Goal: Transaction & Acquisition: Download file/media

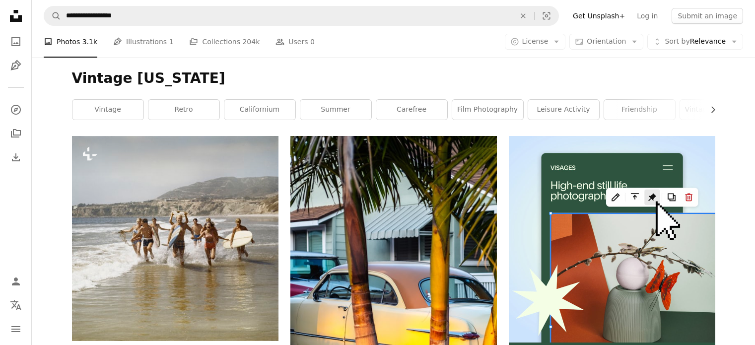
scroll to position [2747, 0]
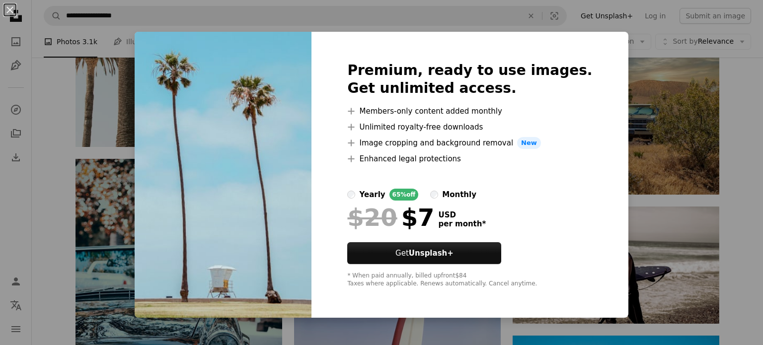
click at [66, 117] on div "An X shape Premium, ready to use images. Get unlimited access. A plus sign Memb…" at bounding box center [381, 172] width 763 height 345
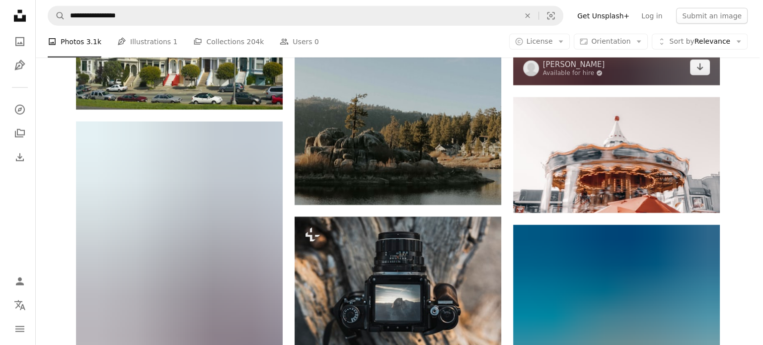
scroll to position [6322, 0]
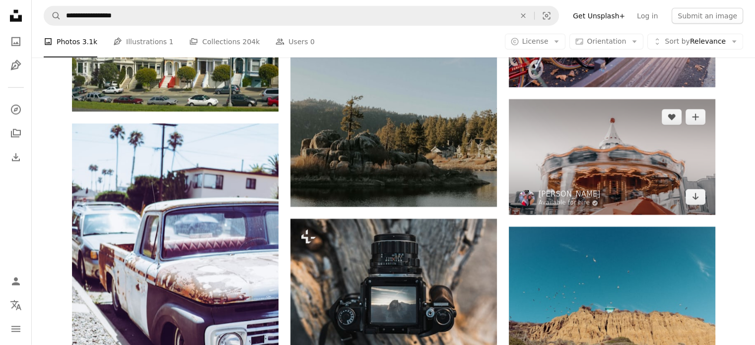
click at [604, 187] on img at bounding box center [612, 157] width 207 height 116
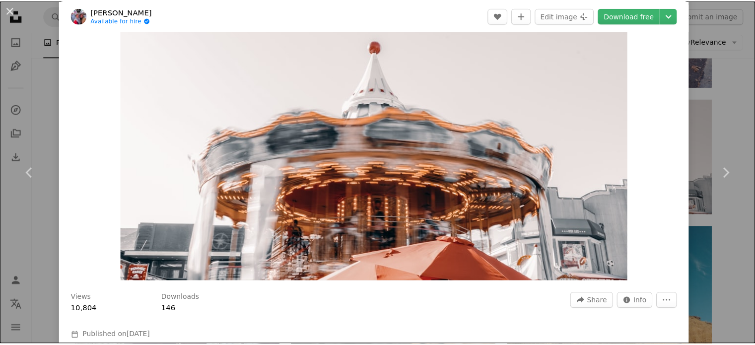
scroll to position [50, 0]
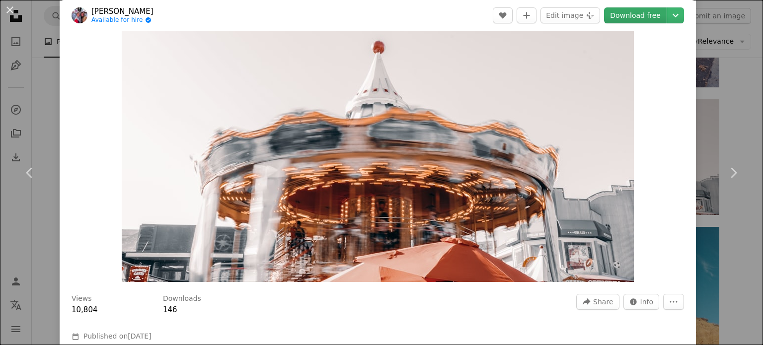
click at [639, 16] on link "Download free" at bounding box center [635, 15] width 63 height 16
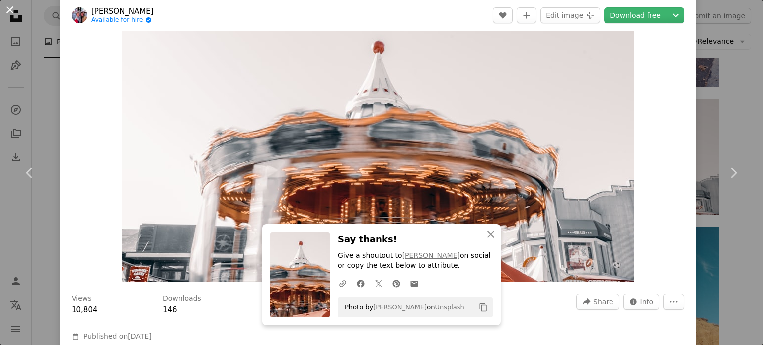
click at [8, 12] on button "An X shape" at bounding box center [10, 10] width 12 height 12
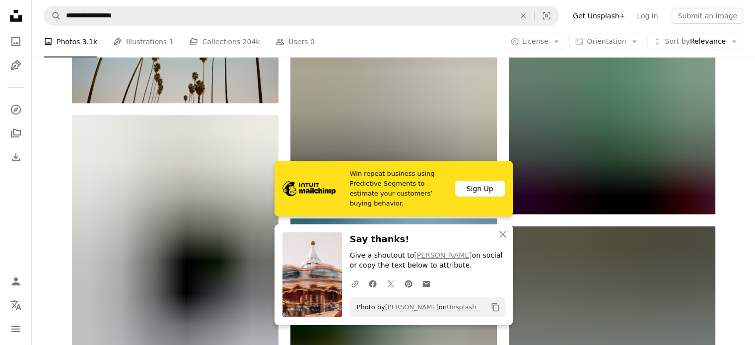
scroll to position [6819, 0]
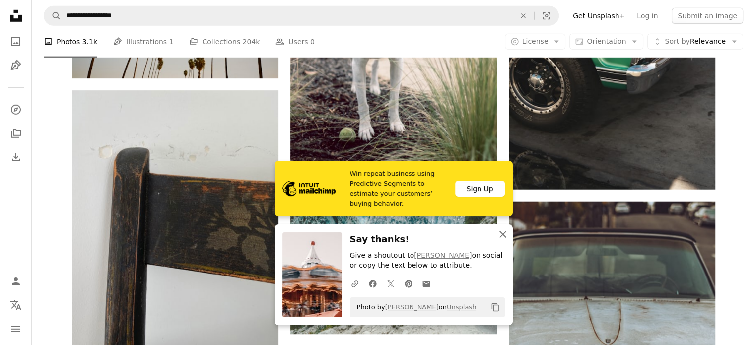
click at [505, 238] on icon "button" at bounding box center [503, 234] width 7 height 7
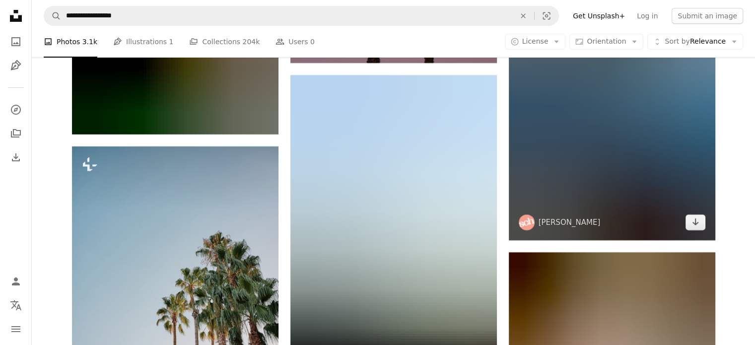
scroll to position [7415, 0]
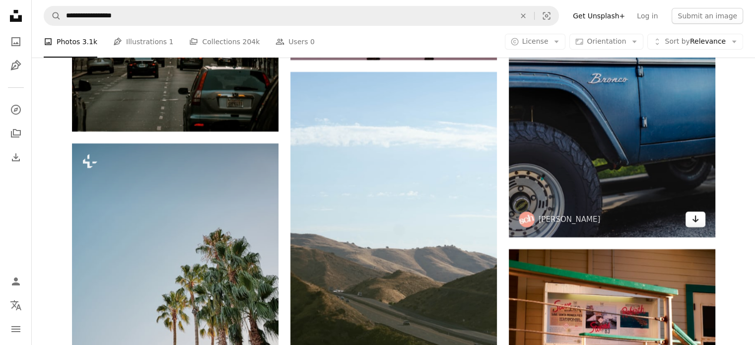
click at [693, 224] on icon "Arrow pointing down" at bounding box center [696, 219] width 8 height 12
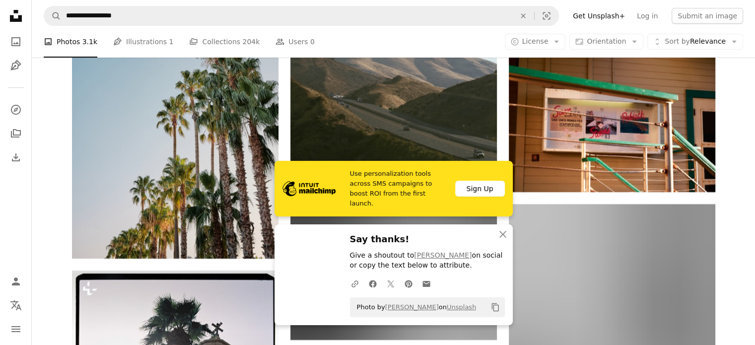
scroll to position [7614, 0]
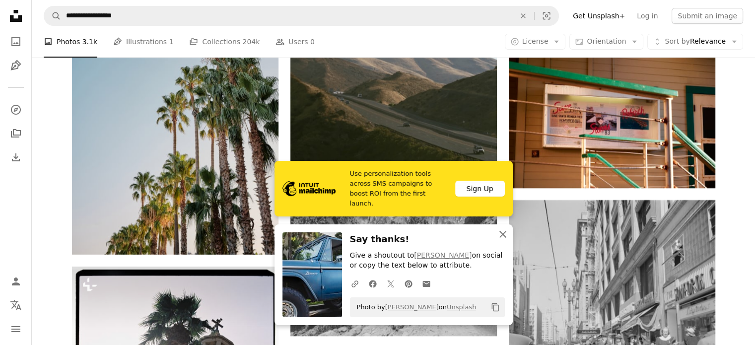
click at [503, 231] on icon "An X shape" at bounding box center [503, 234] width 12 height 12
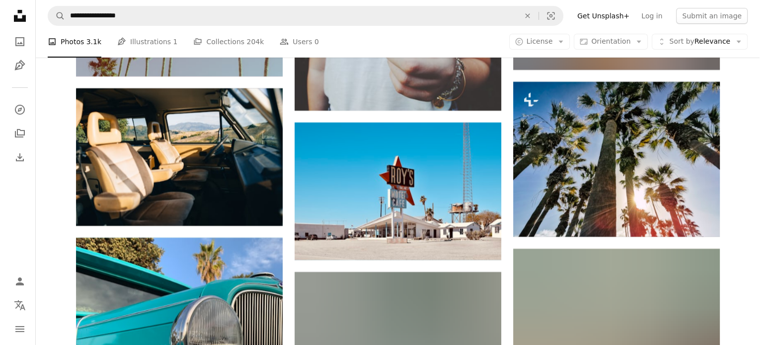
scroll to position [10990, 0]
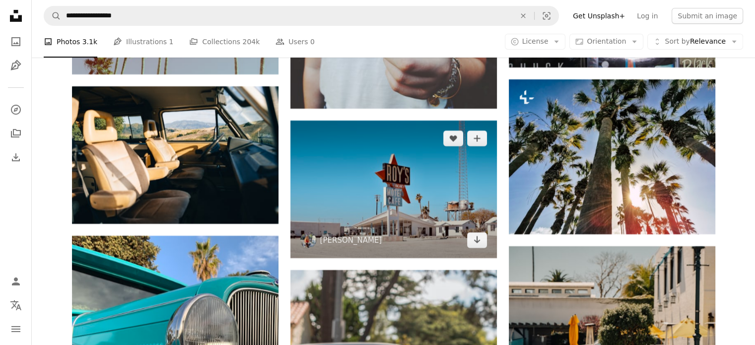
click at [385, 203] on img at bounding box center [393, 190] width 207 height 138
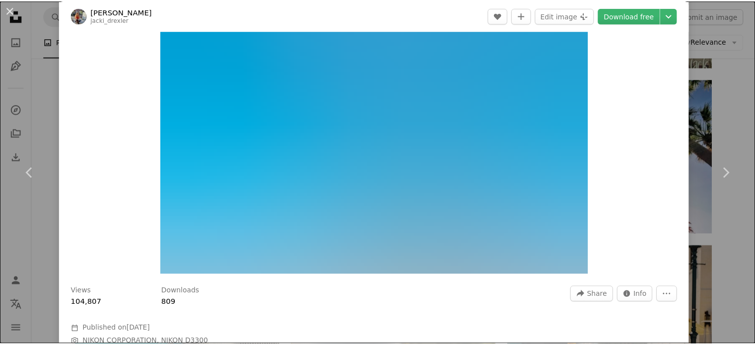
scroll to position [50, 0]
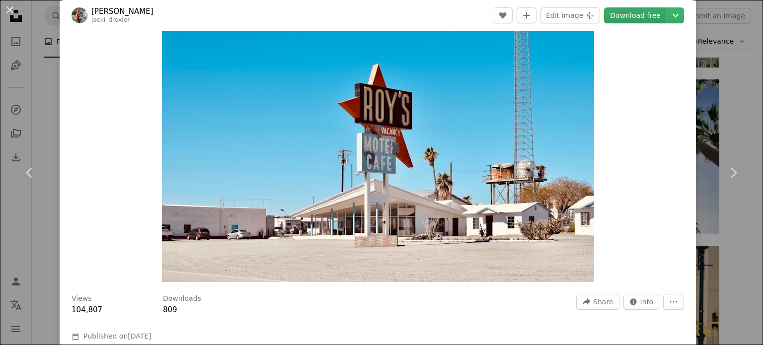
click at [632, 17] on link "Download free" at bounding box center [635, 15] width 63 height 16
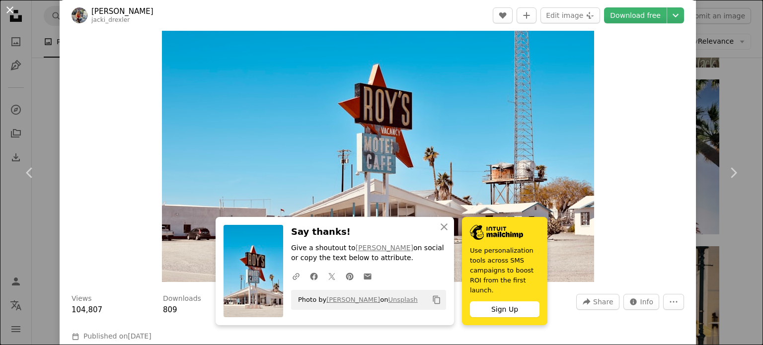
click at [10, 12] on button "An X shape" at bounding box center [10, 10] width 12 height 12
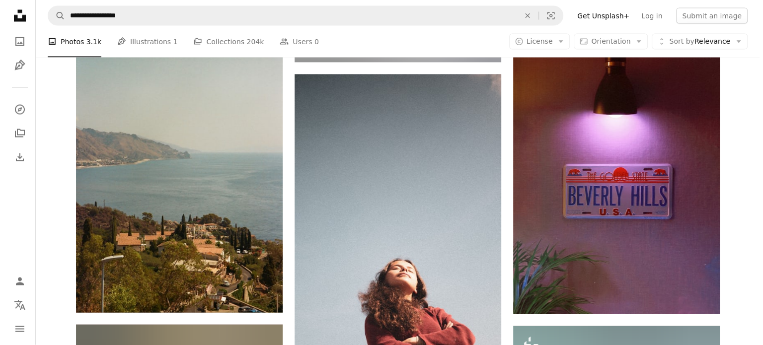
scroll to position [13225, 0]
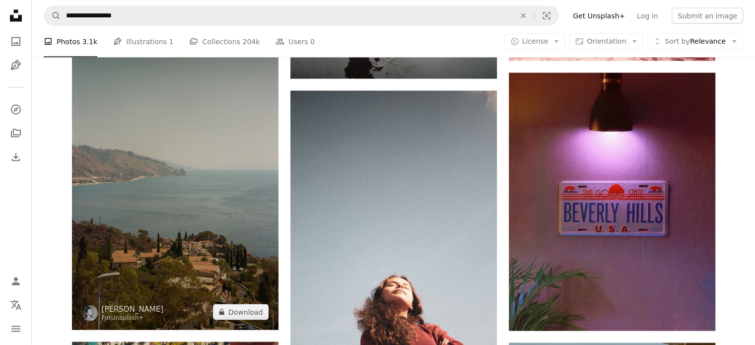
click at [174, 210] on img at bounding box center [175, 173] width 207 height 311
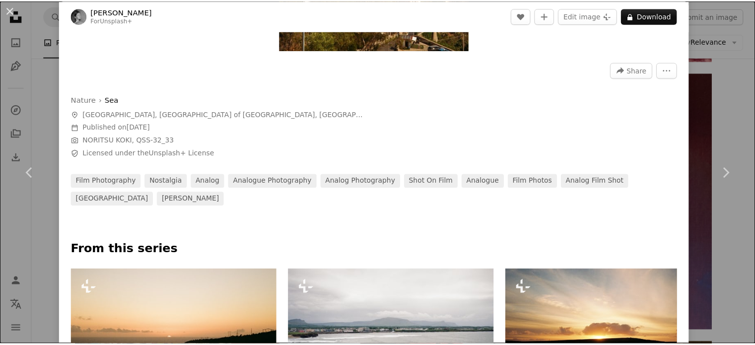
scroll to position [447, 0]
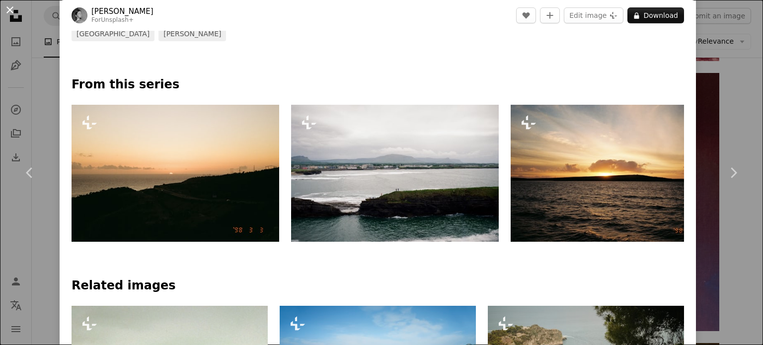
click at [8, 5] on button "An X shape" at bounding box center [10, 10] width 12 height 12
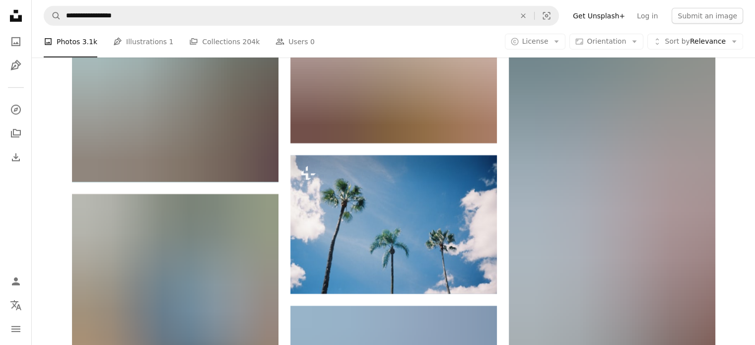
scroll to position [14615, 0]
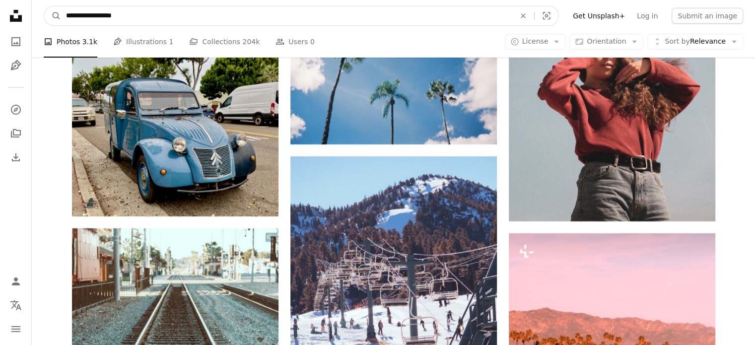
click at [139, 12] on input "**********" at bounding box center [286, 15] width 451 height 19
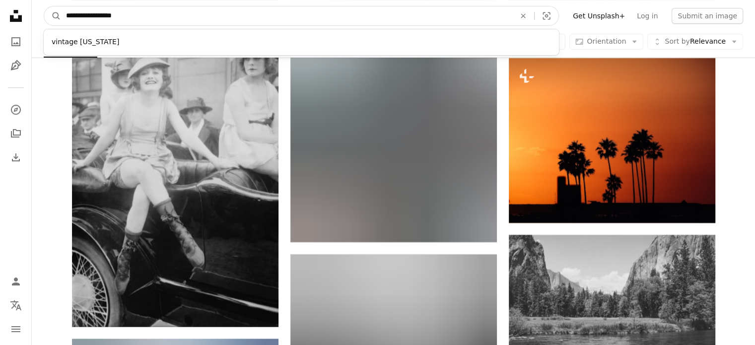
scroll to position [15459, 0]
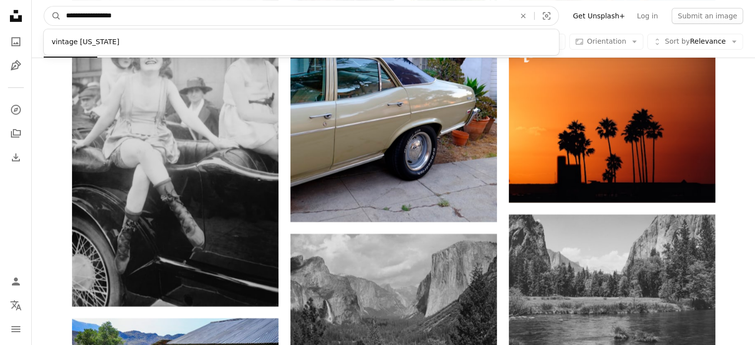
click at [134, 16] on input "**********" at bounding box center [286, 15] width 451 height 19
type input "*"
type input "**********"
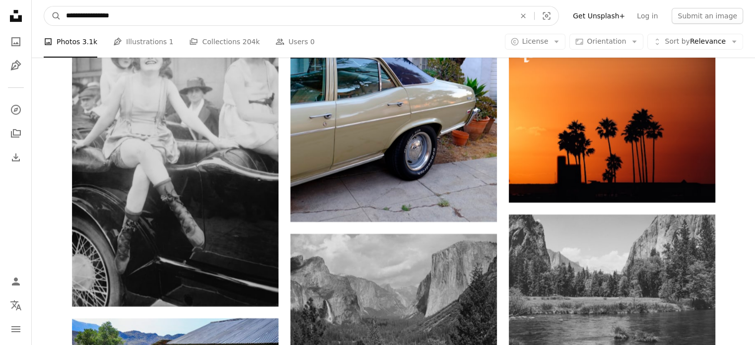
click button "A magnifying glass" at bounding box center [52, 15] width 17 height 19
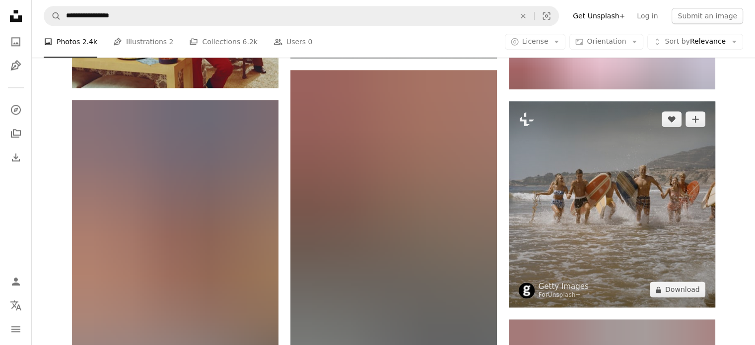
scroll to position [1192, 0]
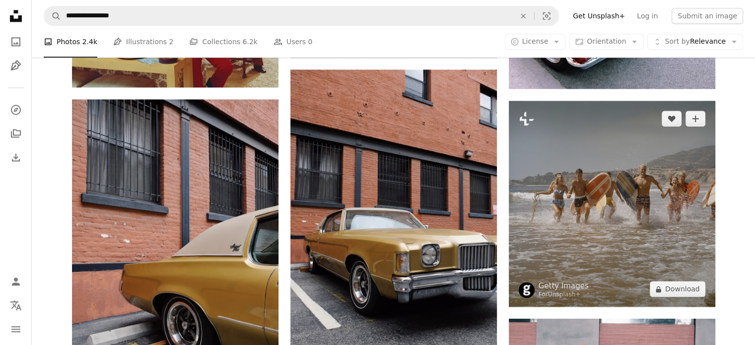
click at [657, 238] on img at bounding box center [612, 204] width 207 height 206
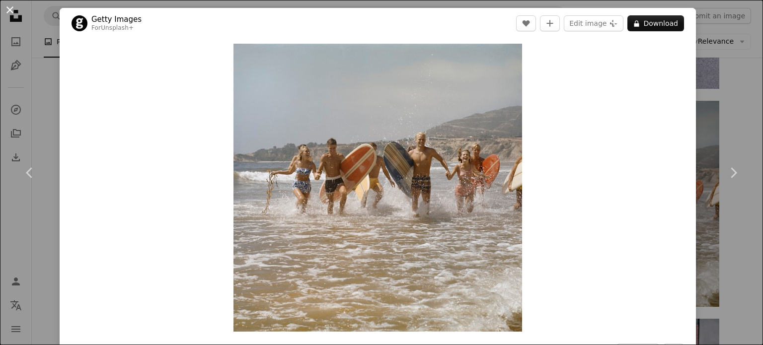
click at [8, 10] on button "An X shape" at bounding box center [10, 10] width 12 height 12
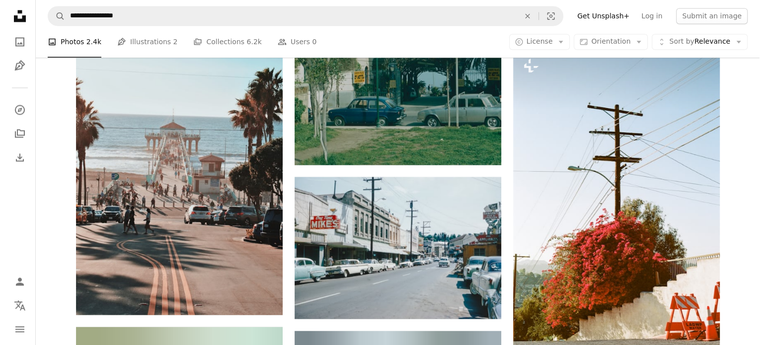
scroll to position [5512, 0]
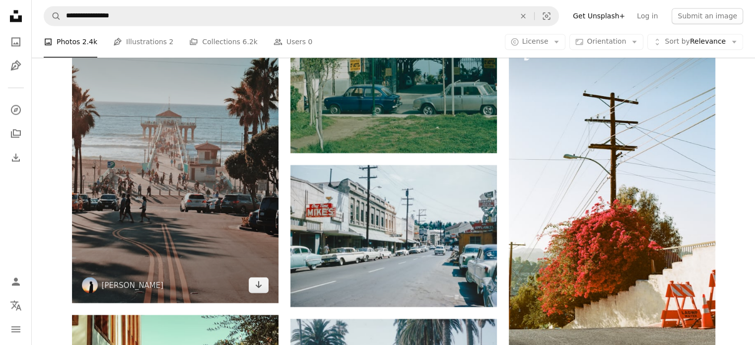
click at [166, 196] on img at bounding box center [175, 148] width 207 height 309
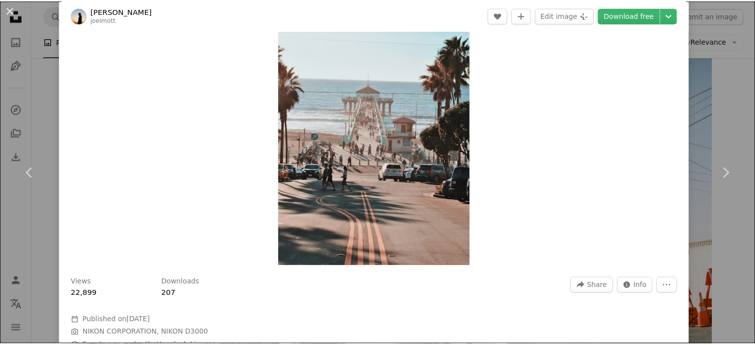
scroll to position [50, 0]
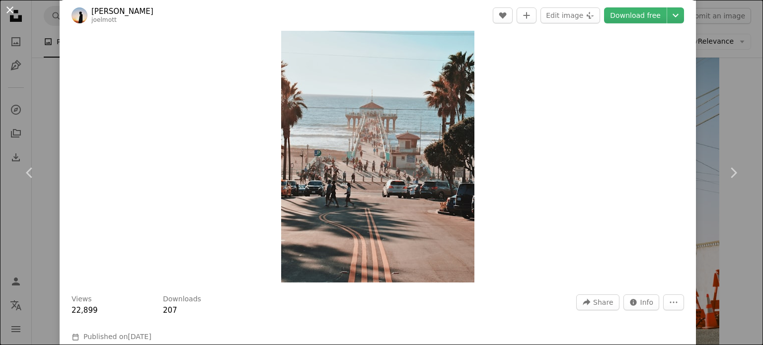
click at [7, 7] on button "An X shape" at bounding box center [10, 10] width 12 height 12
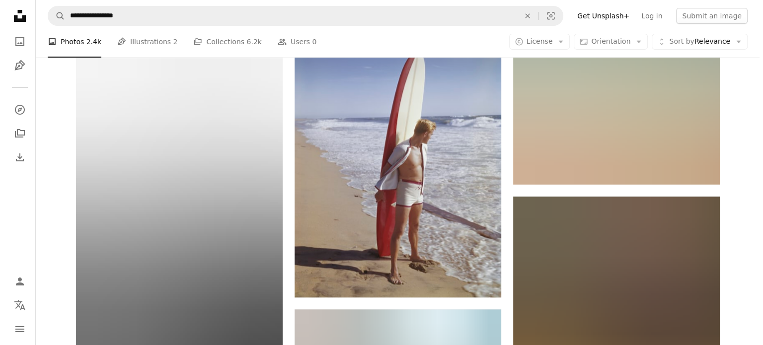
scroll to position [7598, 0]
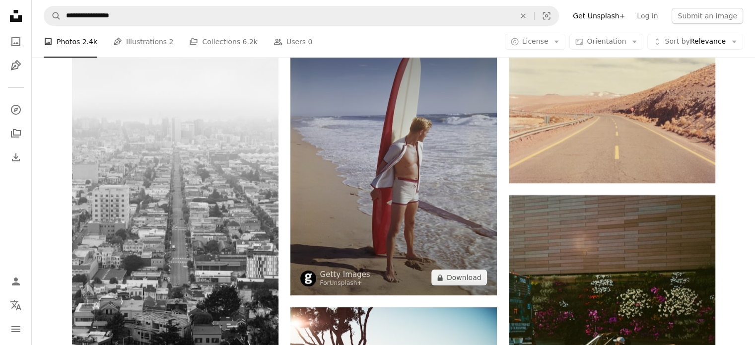
click at [421, 190] on img at bounding box center [393, 163] width 207 height 265
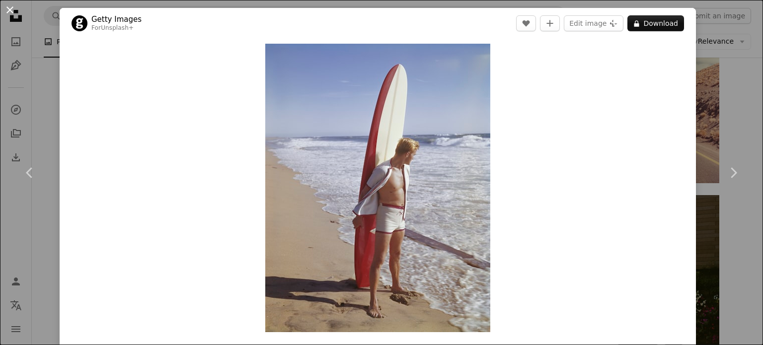
click at [8, 5] on button "An X shape" at bounding box center [10, 10] width 12 height 12
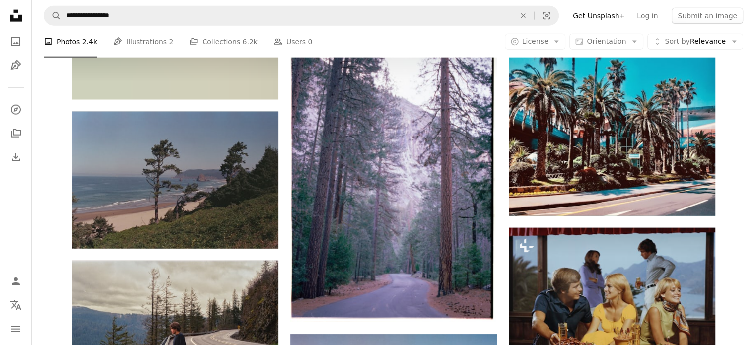
scroll to position [9981, 0]
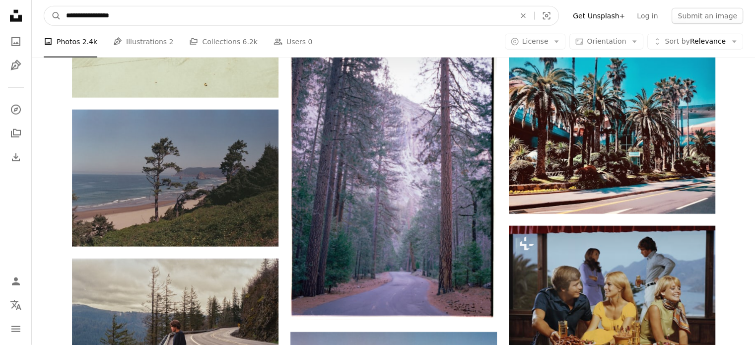
click at [87, 13] on input "**********" at bounding box center [286, 15] width 451 height 19
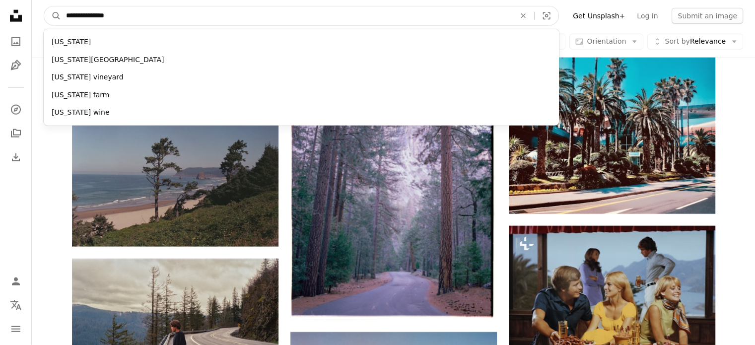
type input "**********"
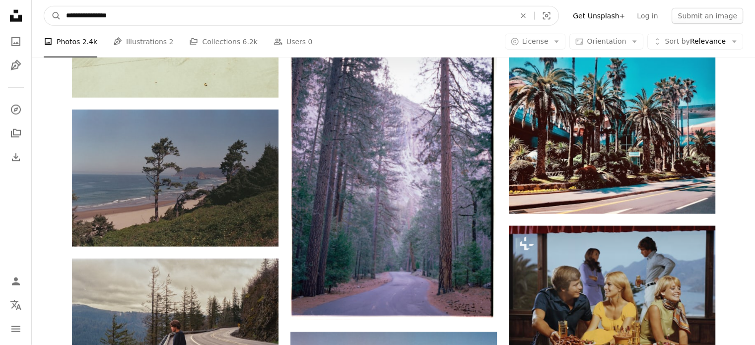
click button "A magnifying glass" at bounding box center [52, 15] width 17 height 19
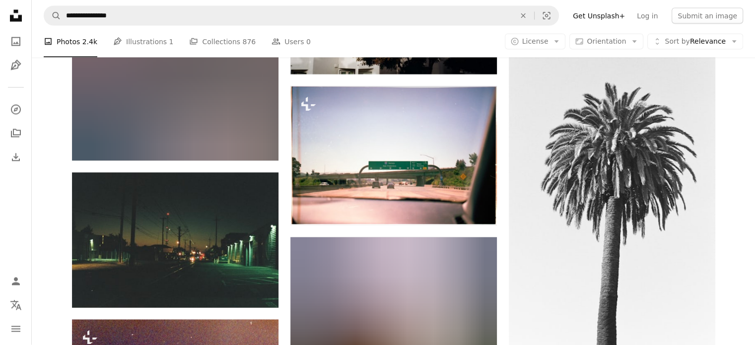
scroll to position [9485, 0]
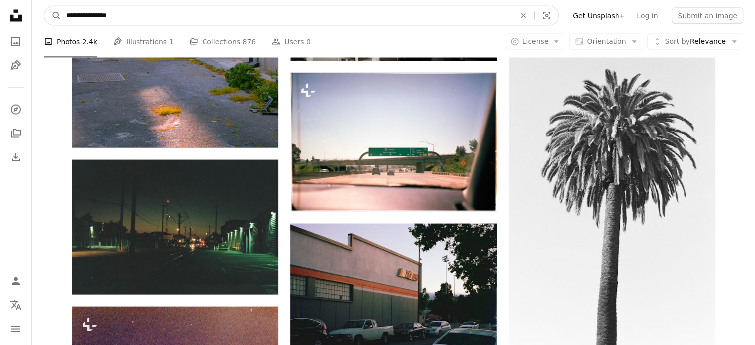
click at [172, 14] on input "**********" at bounding box center [286, 15] width 451 height 19
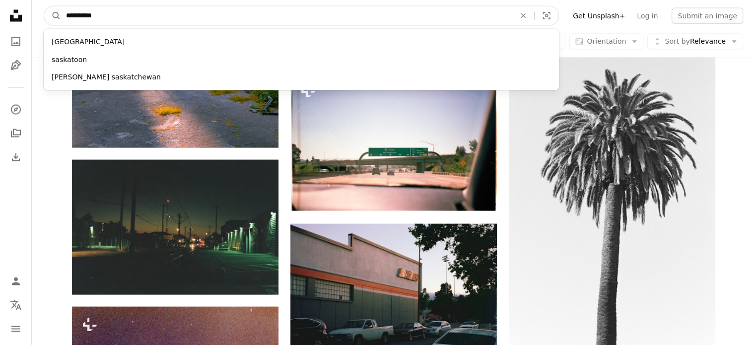
type input "**********"
click button "A magnifying glass" at bounding box center [52, 15] width 17 height 19
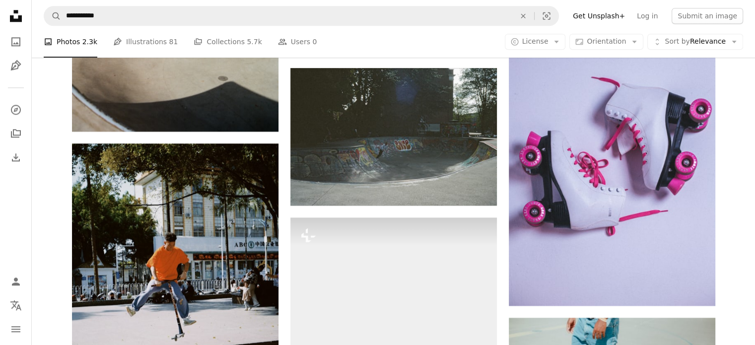
scroll to position [1192, 0]
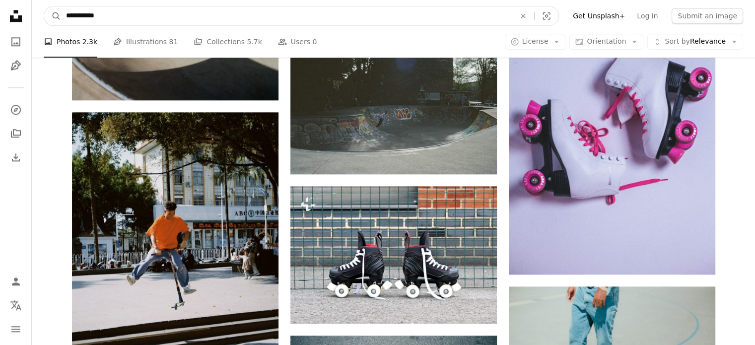
click at [122, 23] on input "**********" at bounding box center [286, 15] width 451 height 19
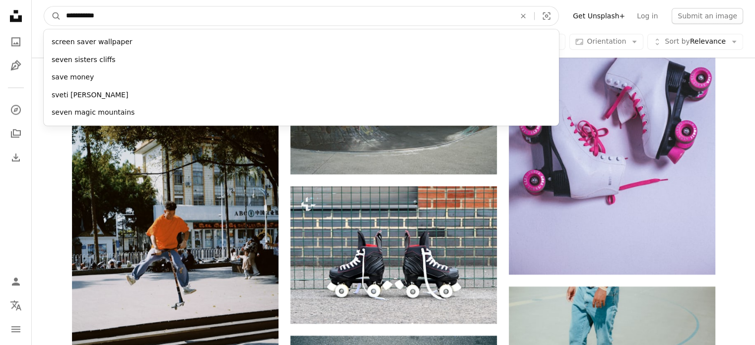
type input "**********"
click button "A magnifying glass" at bounding box center [52, 15] width 17 height 19
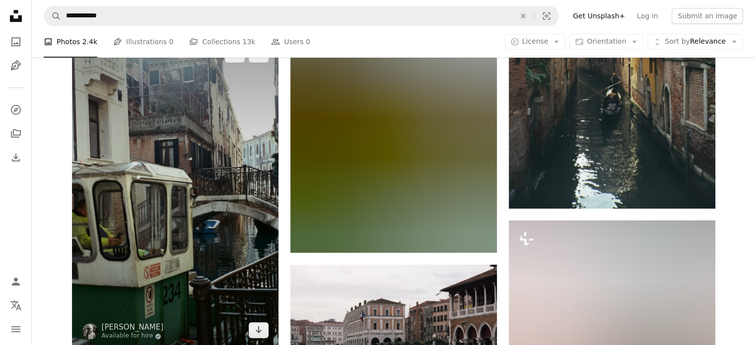
scroll to position [943, 0]
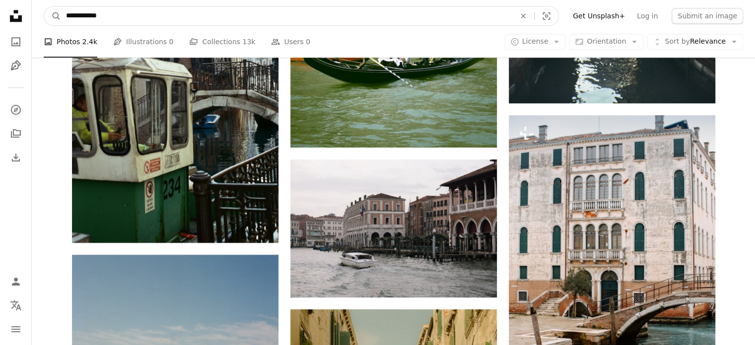
click at [120, 13] on input "**********" at bounding box center [286, 15] width 451 height 19
type input "**********"
click button "A magnifying glass" at bounding box center [52, 15] width 17 height 19
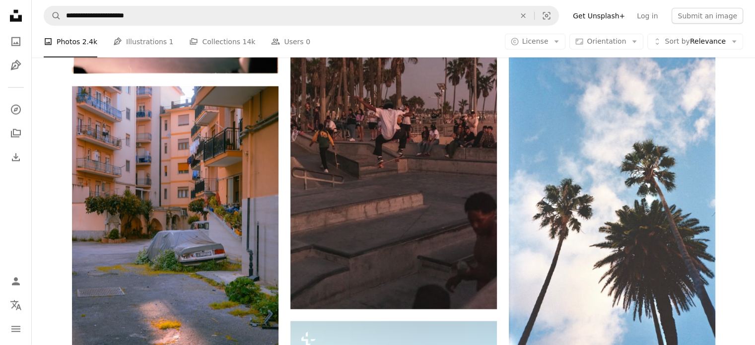
scroll to position [2433, 0]
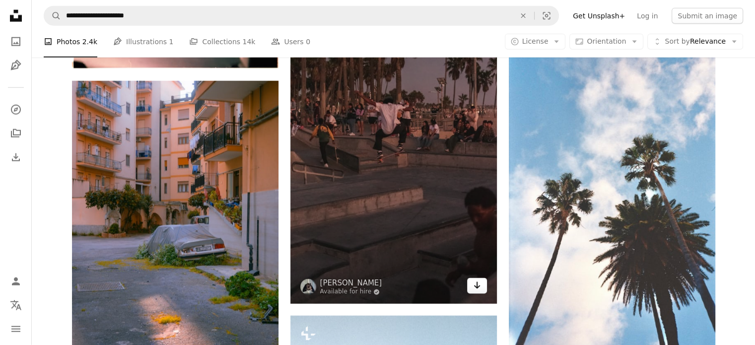
click at [480, 290] on icon "Arrow pointing down" at bounding box center [477, 286] width 8 height 12
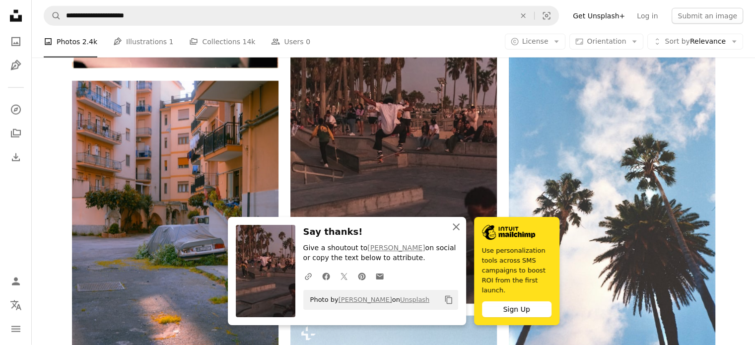
click at [454, 233] on icon "An X shape" at bounding box center [456, 227] width 12 height 12
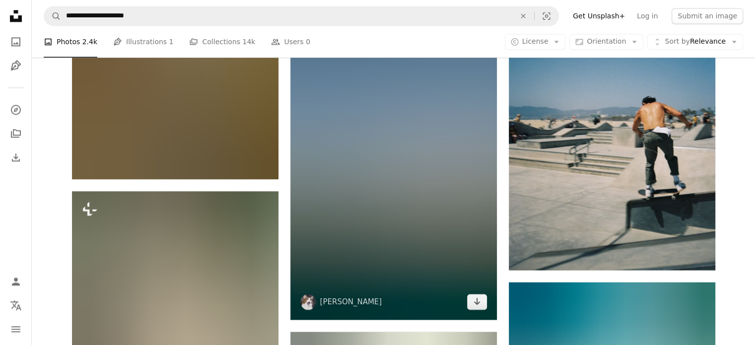
scroll to position [8988, 0]
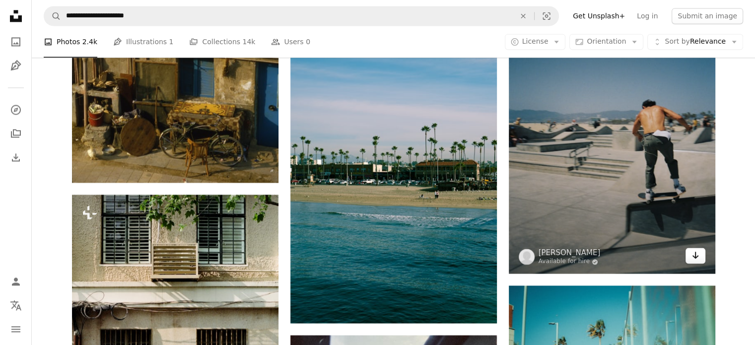
click at [701, 255] on link "Arrow pointing down" at bounding box center [696, 256] width 20 height 16
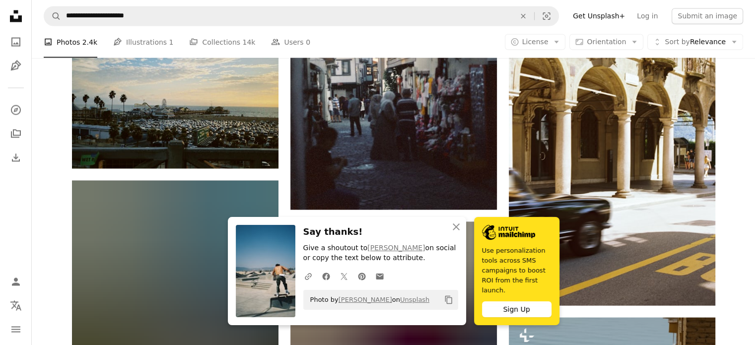
scroll to position [9435, 0]
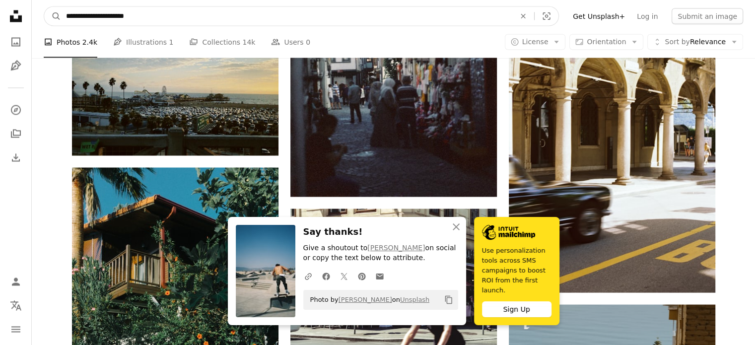
click at [177, 19] on input "**********" at bounding box center [286, 15] width 451 height 19
drag, startPoint x: 177, startPoint y: 19, endPoint x: 92, endPoint y: 9, distance: 85.0
click at [92, 9] on input "**********" at bounding box center [286, 15] width 451 height 19
type input "**********"
click button "A magnifying glass" at bounding box center [52, 15] width 17 height 19
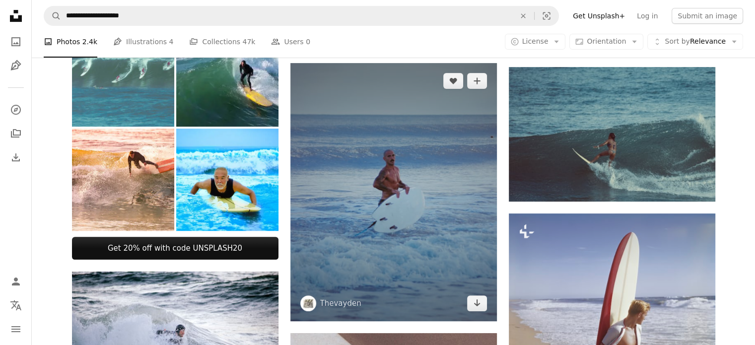
scroll to position [348, 0]
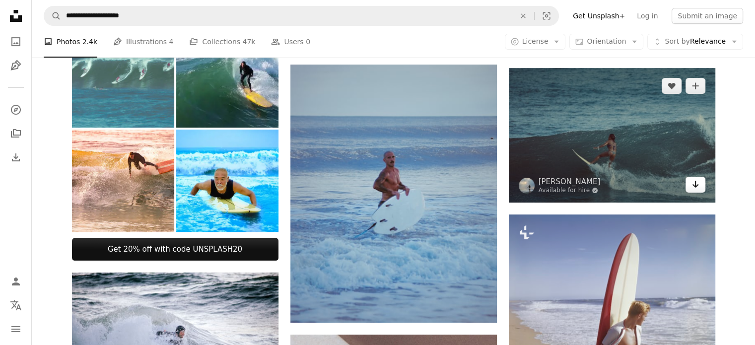
click at [699, 185] on link "Arrow pointing down" at bounding box center [696, 185] width 20 height 16
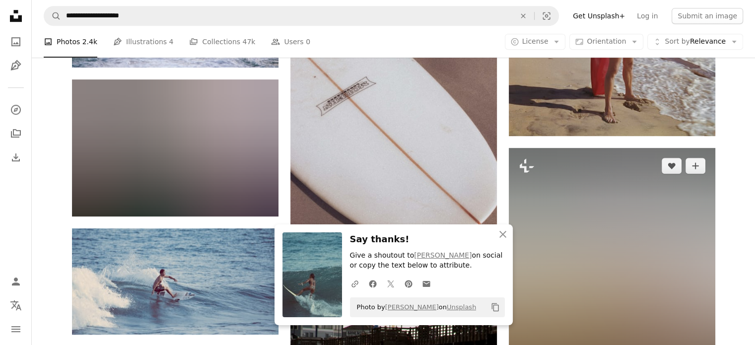
scroll to position [695, 0]
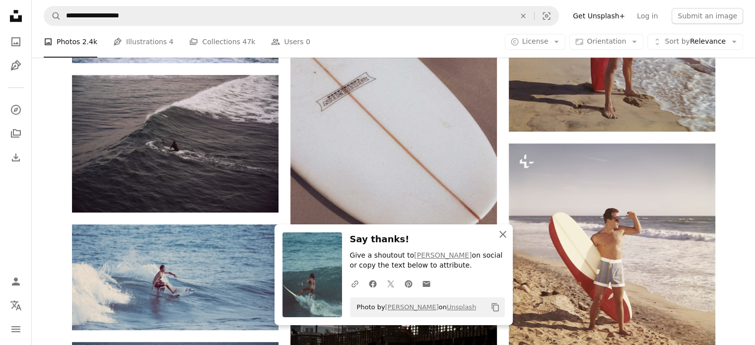
click at [506, 235] on icon "An X shape" at bounding box center [503, 234] width 12 height 12
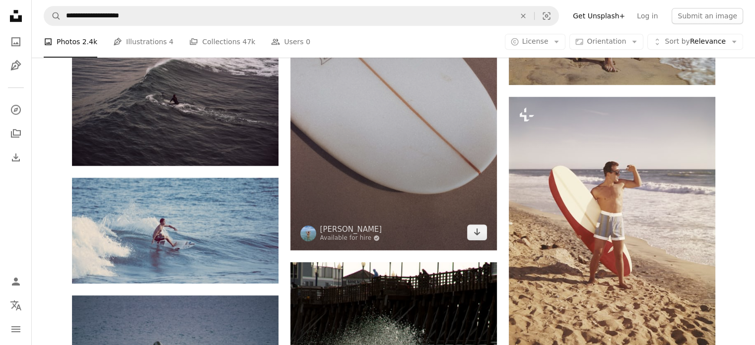
scroll to position [745, 0]
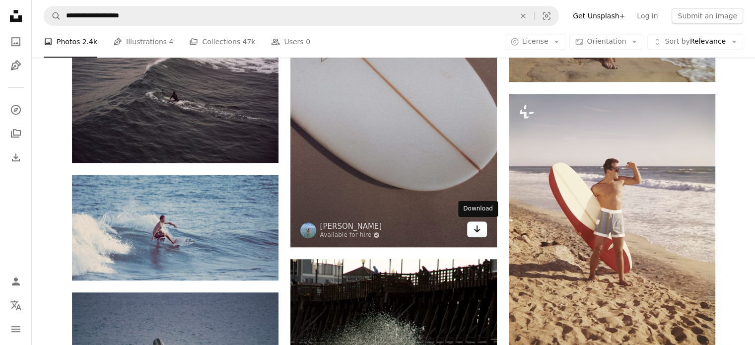
click at [473, 229] on icon "Arrow pointing down" at bounding box center [477, 229] width 8 height 12
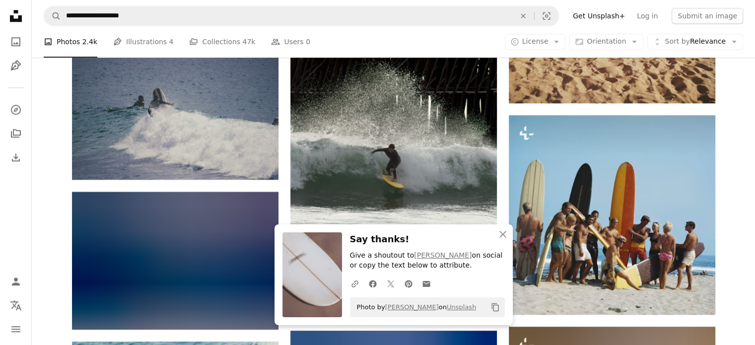
scroll to position [993, 0]
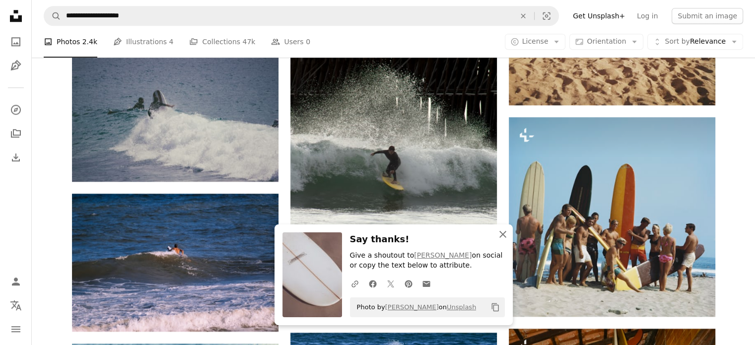
click at [507, 235] on icon "An X shape" at bounding box center [503, 234] width 12 height 12
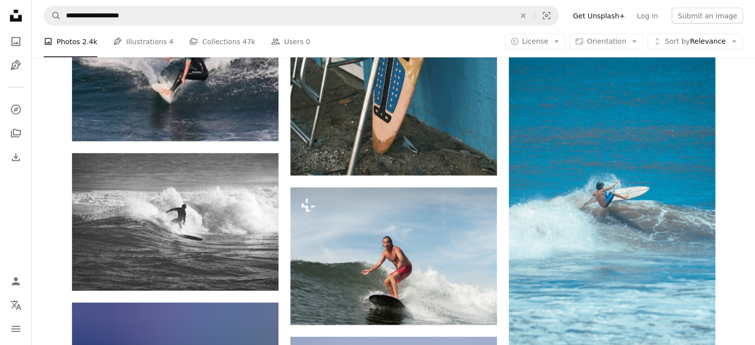
scroll to position [2086, 0]
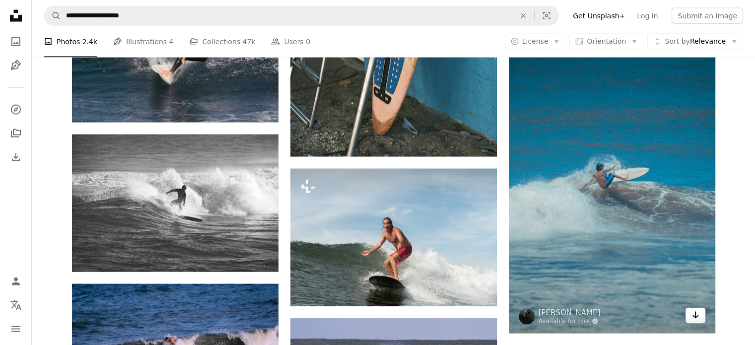
click at [696, 319] on icon "Arrow pointing down" at bounding box center [696, 315] width 8 height 12
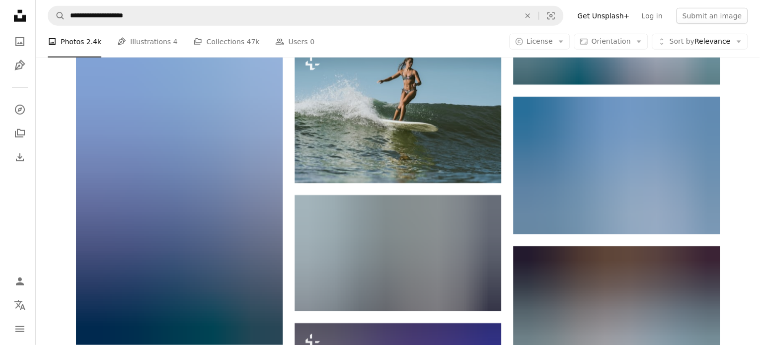
scroll to position [2632, 0]
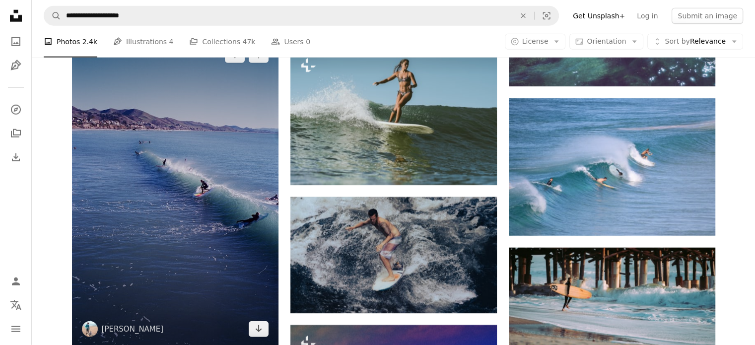
click at [189, 224] on img at bounding box center [175, 192] width 207 height 310
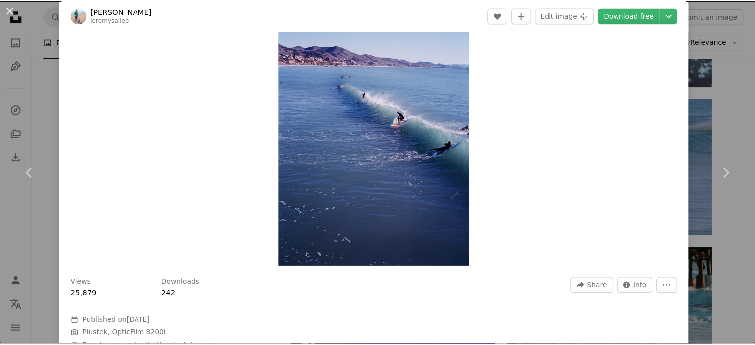
scroll to position [50, 0]
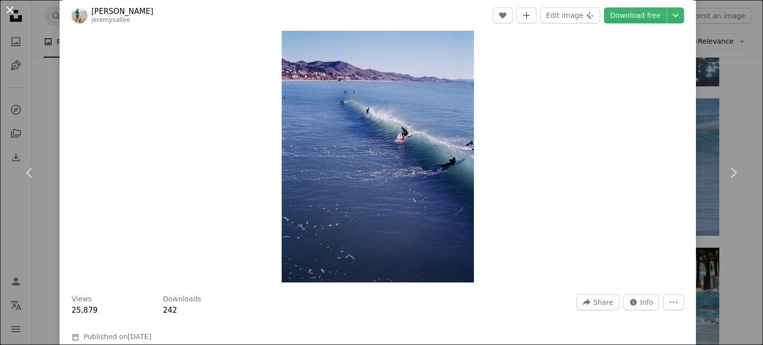
click at [8, 7] on button "An X shape" at bounding box center [10, 10] width 12 height 12
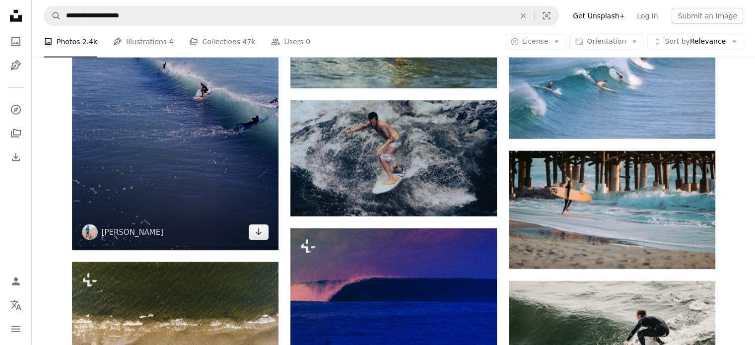
scroll to position [2682, 0]
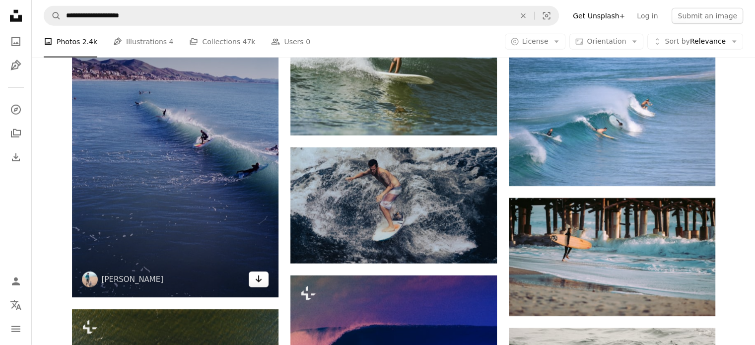
click at [256, 282] on icon "Arrow pointing down" at bounding box center [259, 279] width 8 height 12
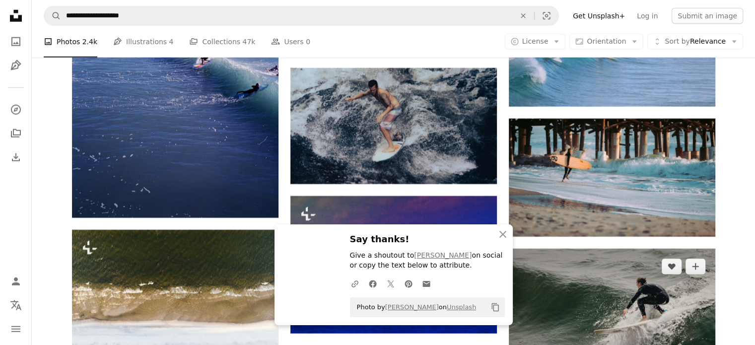
scroll to position [2830, 0]
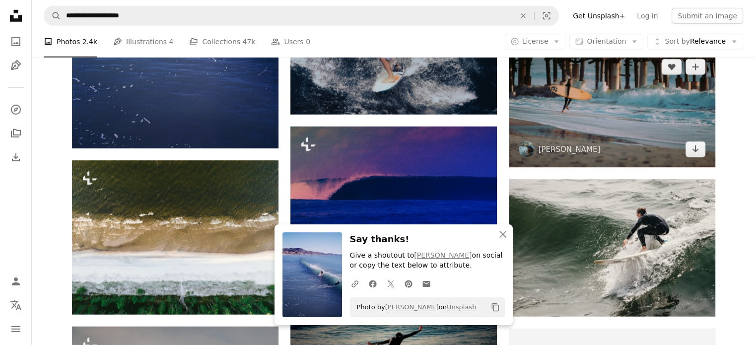
click at [548, 90] on img at bounding box center [612, 108] width 207 height 118
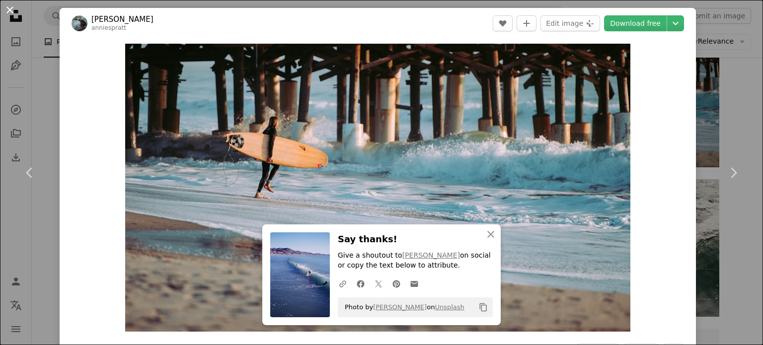
click at [10, 4] on button "An X shape" at bounding box center [10, 10] width 12 height 12
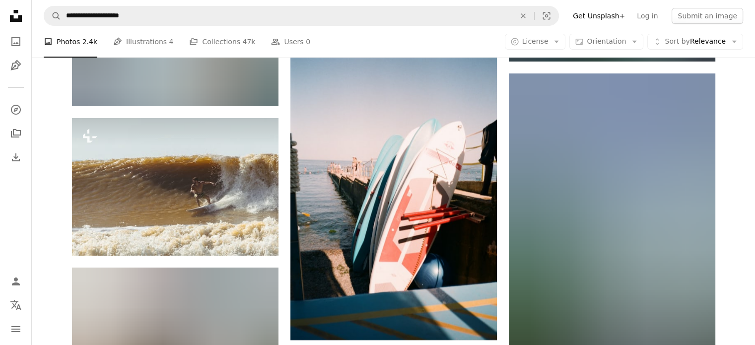
scroll to position [3675, 0]
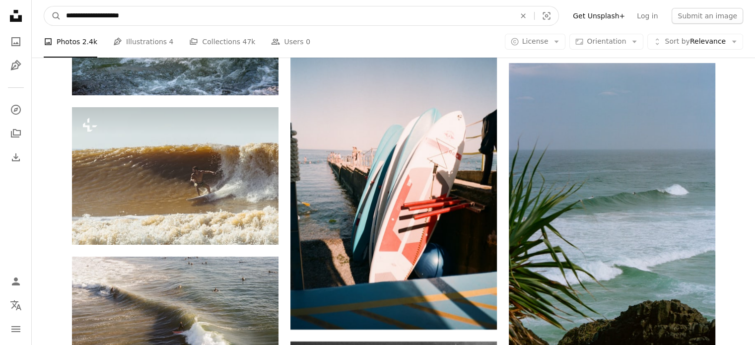
click at [81, 13] on input "**********" at bounding box center [286, 15] width 451 height 19
type input "**********"
click button "A magnifying glass" at bounding box center [52, 15] width 17 height 19
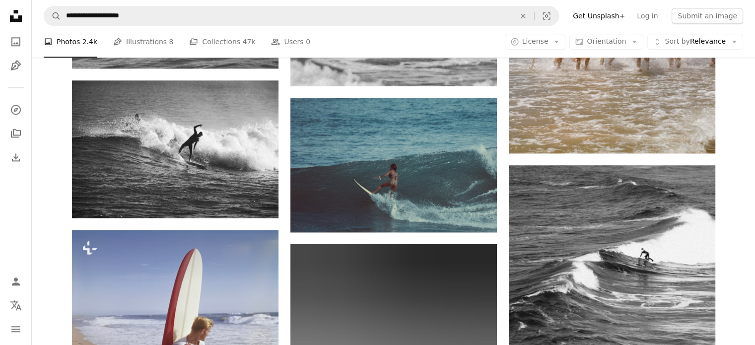
scroll to position [1142, 0]
